Goal: Information Seeking & Learning: Learn about a topic

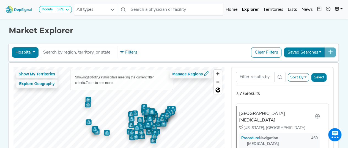
click at [243, 36] on div "Market Explorer Hospital Physician Hospital ASC Office Health System No results…" at bounding box center [174, 100] width 314 height 165
click at [99, 53] on input "text" at bounding box center [79, 52] width 72 height 7
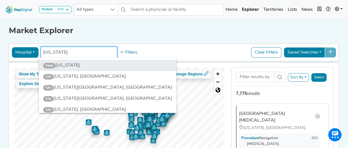
type input "florida"
click at [91, 66] on li "State Florida" at bounding box center [108, 65] width 138 height 11
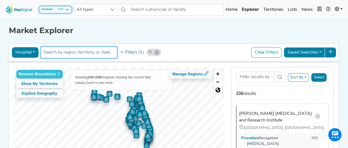
click at [67, 9] on icon at bounding box center [67, 9] width 4 height 4
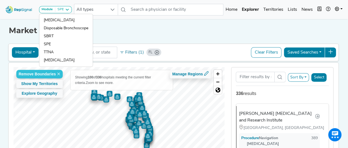
click at [128, 36] on div "Market Explorer Hospital Physician Hospital ASC Office Health System FL No resu…" at bounding box center [174, 100] width 314 height 165
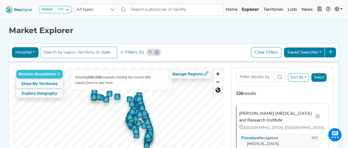
click at [83, 51] on input "text" at bounding box center [79, 52] width 72 height 7
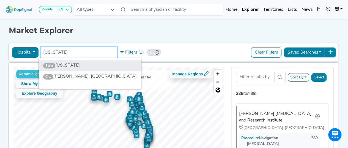
type input "georgia"
click at [78, 66] on li "State Georgia" at bounding box center [90, 65] width 102 height 11
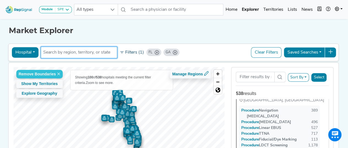
click at [132, 53] on button "Filters (1)" at bounding box center [131, 52] width 27 height 9
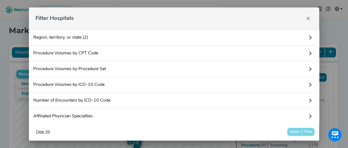
click at [132, 53] on link "Procedure Volumes by CPT Code" at bounding box center [174, 53] width 290 height 16
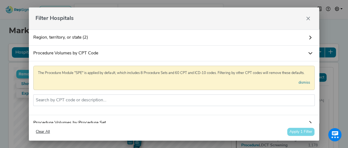
click at [132, 53] on link "Procedure Volumes by CPT Code" at bounding box center [174, 53] width 290 height 16
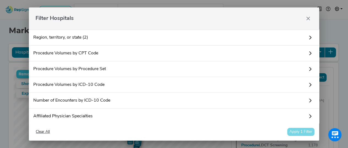
click at [94, 67] on link "Procedure Volumes by Procedure Set" at bounding box center [174, 69] width 290 height 16
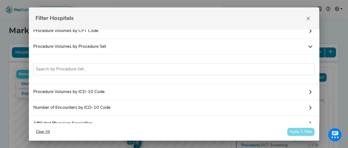
scroll to position [28, 0]
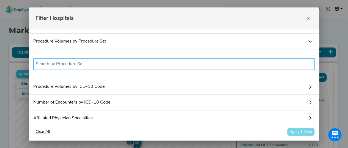
click at [92, 63] on input "text" at bounding box center [174, 64] width 276 height 7
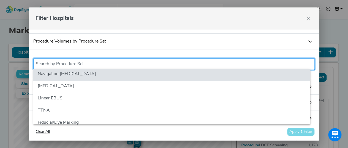
scroll to position [0, 0]
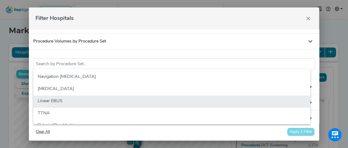
click at [70, 96] on li "Linear EBUS" at bounding box center [171, 101] width 277 height 12
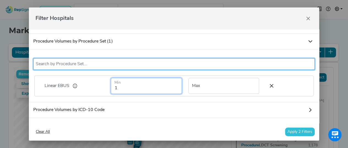
click at [132, 88] on input "1" at bounding box center [146, 86] width 71 height 16
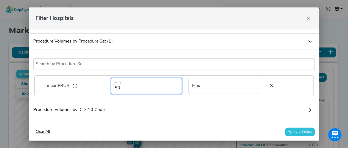
type input "50"
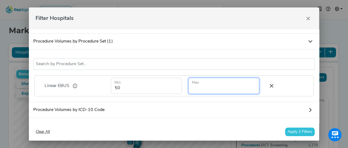
click at [206, 86] on input "number" at bounding box center [224, 86] width 71 height 16
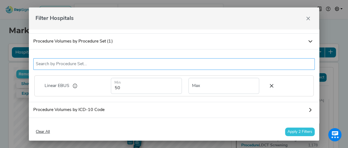
click at [74, 64] on input "text" at bounding box center [174, 64] width 276 height 7
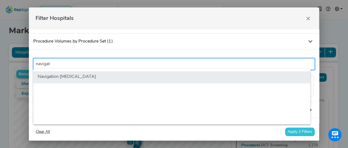
type input "navigat"
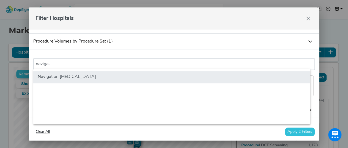
click at [74, 75] on li "Navigation [MEDICAL_DATA]" at bounding box center [171, 77] width 277 height 12
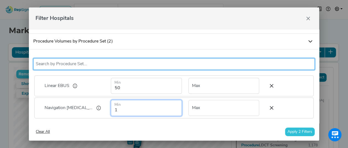
click at [129, 96] on input "1" at bounding box center [146, 108] width 71 height 16
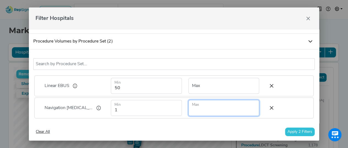
click at [193, 96] on input "number" at bounding box center [224, 108] width 71 height 16
type input "11"
click at [254, 96] on button "Apply 2 Filters" at bounding box center [300, 131] width 30 height 9
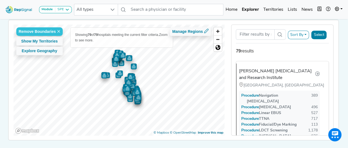
click at [254, 36] on button "Sort By" at bounding box center [298, 35] width 21 height 9
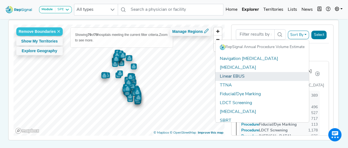
click at [243, 76] on link "Linear EBUS" at bounding box center [263, 76] width 94 height 9
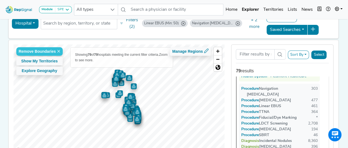
scroll to position [28, 0]
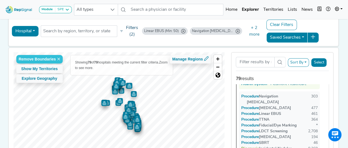
click at [129, 31] on button "Filters (2)" at bounding box center [129, 31] width 23 height 16
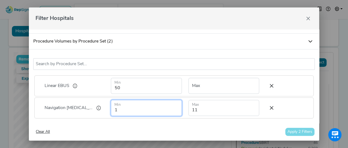
click at [117, 96] on input "1" at bounding box center [146, 108] width 71 height 16
type input "11"
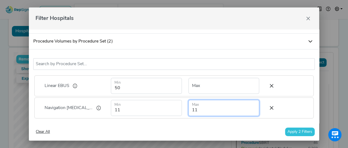
click at [204, 96] on input "11" at bounding box center [224, 108] width 71 height 16
type input "1"
type input "50"
click at [254, 96] on button "Apply 2 Filters" at bounding box center [300, 131] width 30 height 9
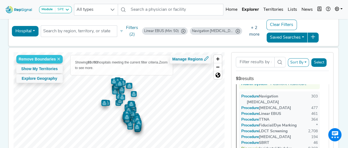
click at [254, 31] on button "+ 2 more" at bounding box center [254, 31] width 22 height 17
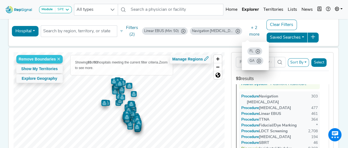
click at [81, 39] on div "Hospital Physician Hospital ASC Office Health System FL GA No results found Fil…" at bounding box center [174, 30] width 326 height 25
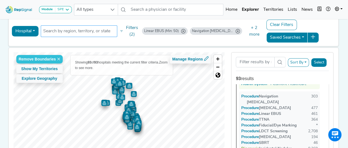
click at [80, 27] on li at bounding box center [79, 31] width 72 height 9
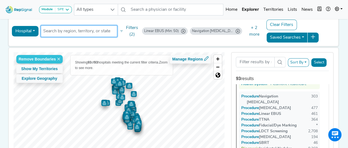
click at [62, 31] on input "text" at bounding box center [79, 31] width 72 height 7
type input "palm beach"
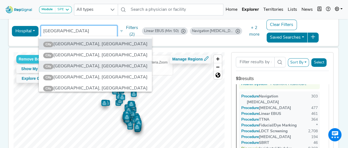
scroll to position [0, 0]
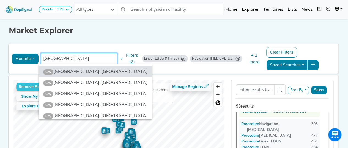
drag, startPoint x: 65, startPoint y: 59, endPoint x: 40, endPoint y: 57, distance: 24.6
click at [41, 57] on ul "FL GA palm beach" at bounding box center [79, 59] width 77 height 12
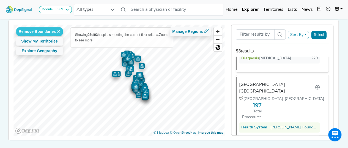
scroll to position [4097, 0]
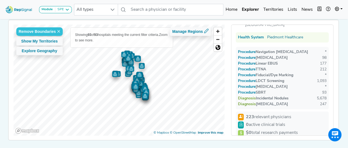
scroll to position [0, 0]
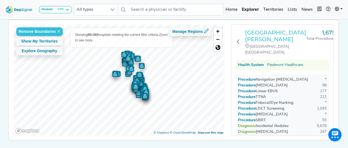
click at [254, 34] on h3 "[GEOGRAPHIC_DATA][PERSON_NAME]" at bounding box center [275, 35] width 61 height 13
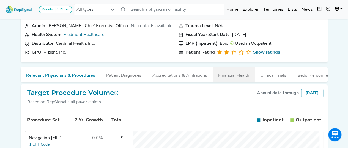
click at [240, 76] on button "Financial Health" at bounding box center [234, 74] width 42 height 15
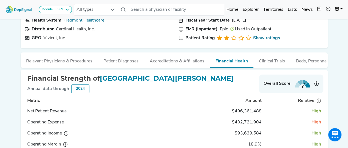
scroll to position [28, 0]
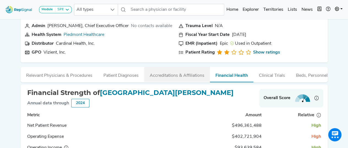
click at [183, 77] on button "Accreditations & Affiliations" at bounding box center [177, 74] width 66 height 15
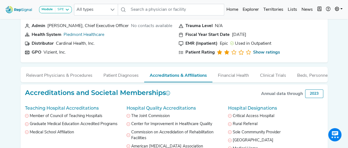
click at [131, 28] on div "No contacts available" at bounding box center [151, 26] width 41 height 7
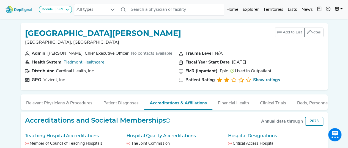
click at [35, 51] on div "Admin" at bounding box center [38, 53] width 13 height 7
click at [28, 53] on icon at bounding box center [27, 53] width 4 height 4
click at [83, 53] on div "[PERSON_NAME], Chief Executive Officer" at bounding box center [88, 53] width 82 height 7
click at [135, 54] on div "No contacts available" at bounding box center [151, 53] width 41 height 7
click at [142, 53] on div "No contacts available" at bounding box center [151, 53] width 41 height 7
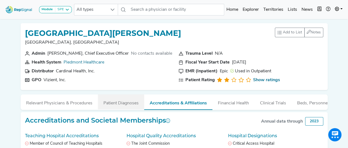
click at [129, 101] on button "Patient Diagnoses" at bounding box center [121, 101] width 46 height 15
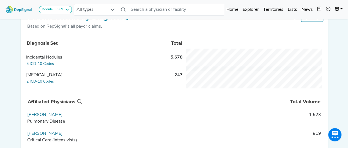
scroll to position [101, 0]
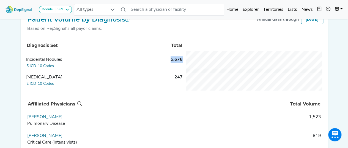
drag, startPoint x: 170, startPoint y: 64, endPoint x: 183, endPoint y: 65, distance: 13.3
click at [183, 65] on td "5,678" at bounding box center [174, 64] width 19 height 18
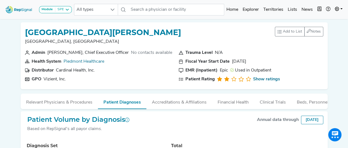
scroll to position [0, 0]
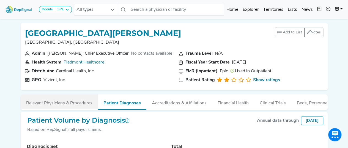
click at [47, 101] on button "Relevant Physicians & Procedures" at bounding box center [59, 101] width 77 height 15
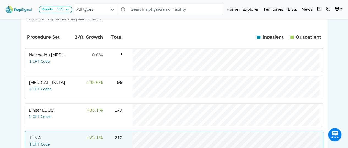
scroll to position [138, 0]
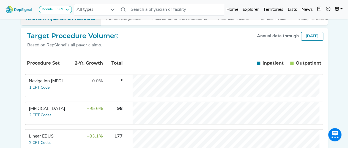
scroll to position [83, 0]
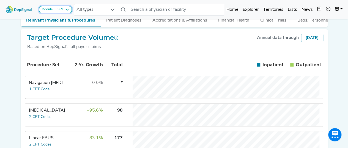
click at [67, 10] on icon at bounding box center [67, 9] width 4 height 4
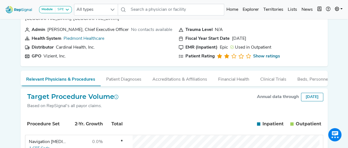
scroll to position [0, 0]
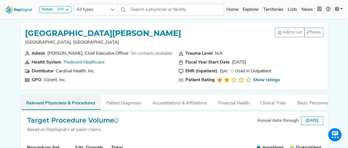
click at [78, 99] on button "Relevant Physicians & Procedures" at bounding box center [61, 101] width 80 height 15
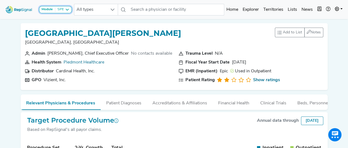
click at [68, 11] on icon at bounding box center [67, 9] width 4 height 4
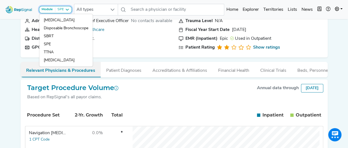
scroll to position [28, 0]
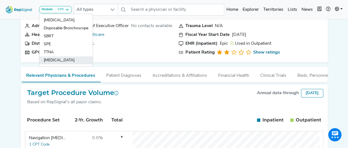
click at [61, 58] on link "[MEDICAL_DATA]" at bounding box center [65, 60] width 53 height 8
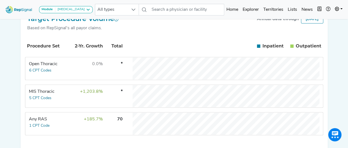
scroll to position [110, 0]
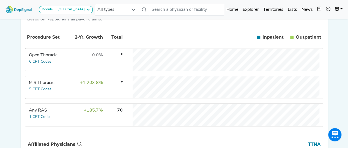
click at [8, 77] on div "Module [MEDICAL_DATA] [MEDICAL_DATA] Disposable Bronchoscope SBRT SPE TTNA [MED…" at bounding box center [174, 79] width 348 height 378
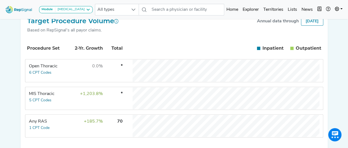
scroll to position [110, 0]
